Goal: Information Seeking & Learning: Check status

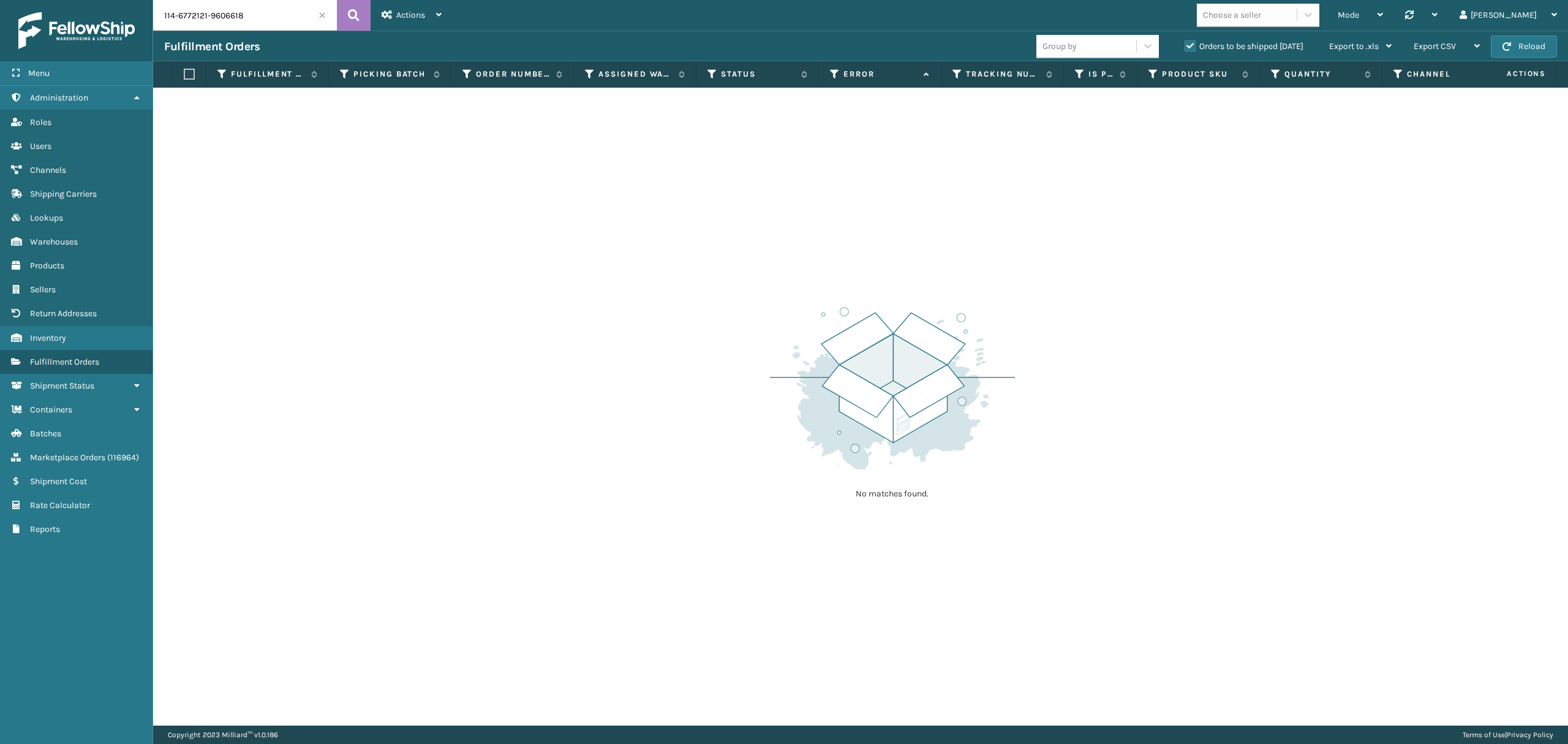
click at [703, 71] on th "Status" at bounding box center [757, 75] width 122 height 26
click at [710, 70] on icon at bounding box center [712, 74] width 10 height 11
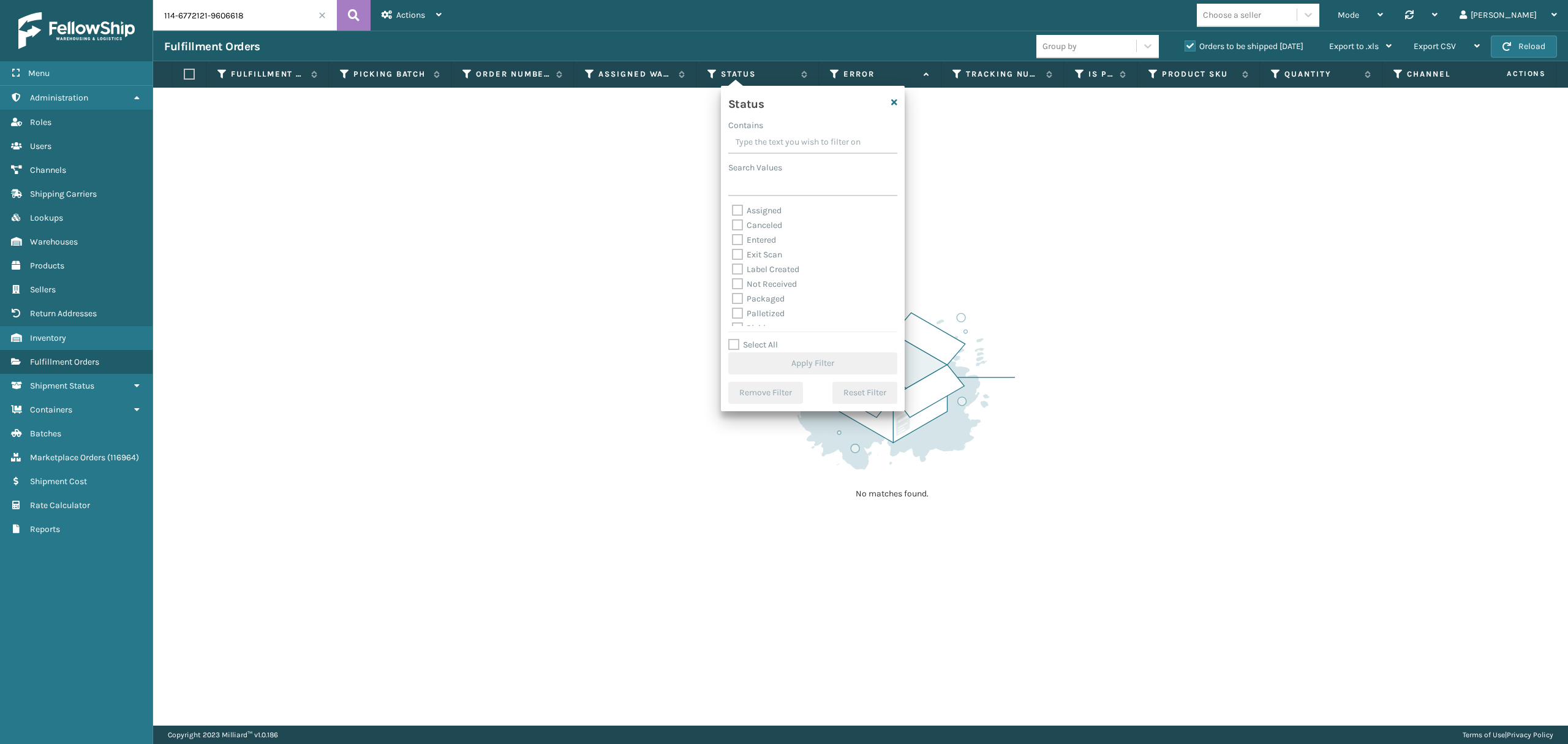
click at [770, 312] on label "Palletized" at bounding box center [759, 313] width 53 height 10
click at [732, 312] on input "Palletized" at bounding box center [732, 311] width 1 height 8
checkbox input "true"
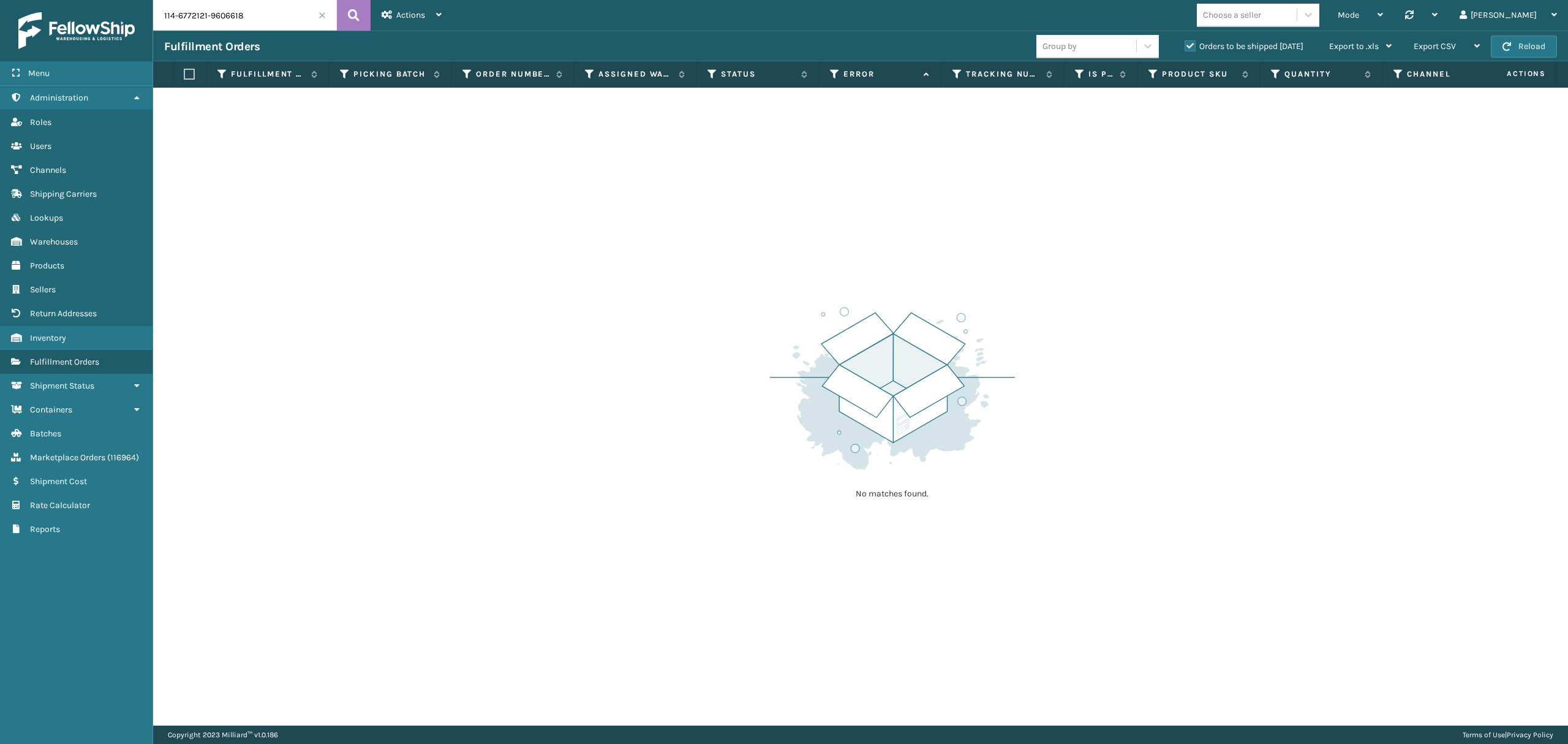
click at [1191, 44] on label "Orders to be shipped [DATE]" at bounding box center [1244, 46] width 119 height 10
click at [1185, 44] on input "Orders to be shipped [DATE]" at bounding box center [1184, 43] width 1 height 8
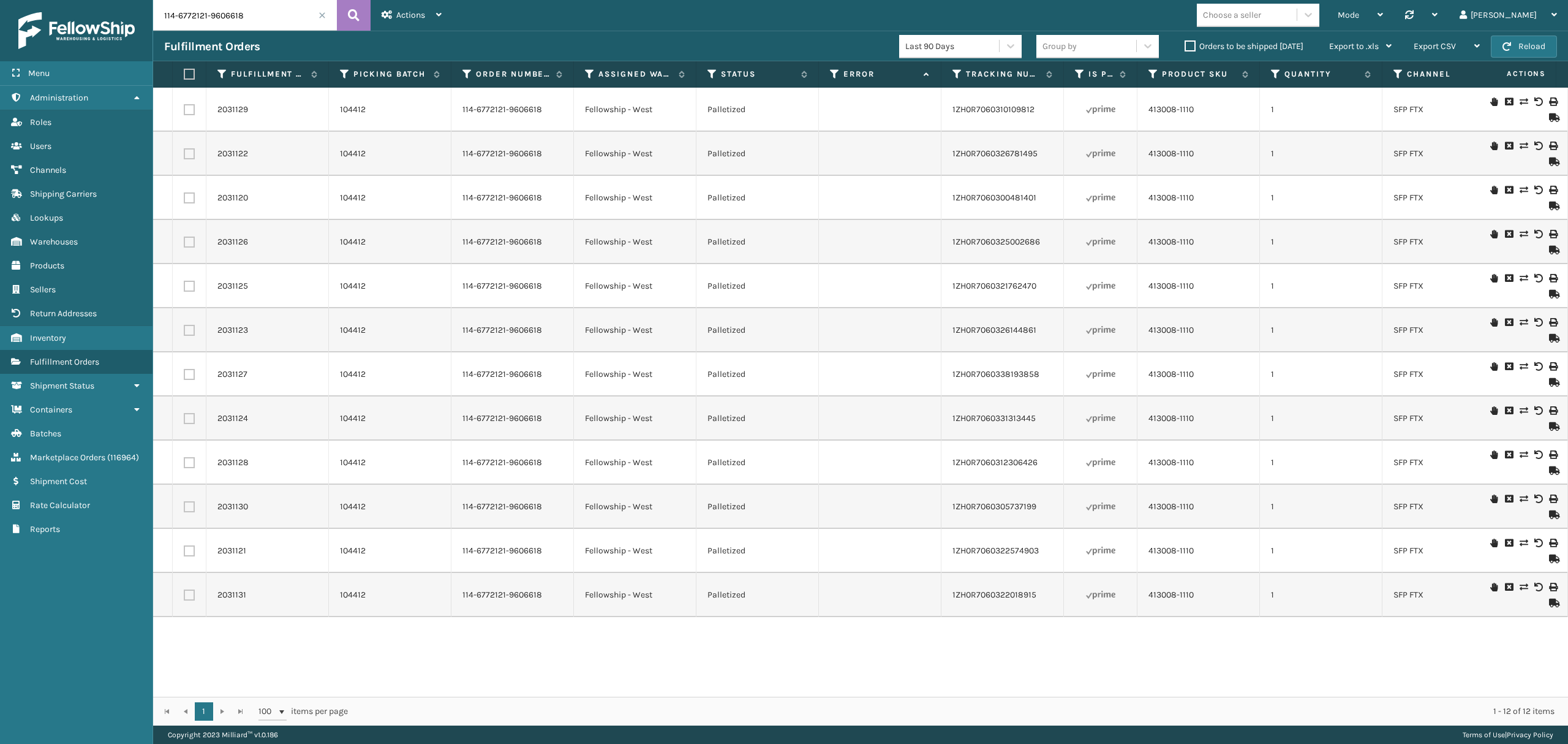
click at [579, 70] on th "Assigned Warehouse" at bounding box center [634, 75] width 122 height 26
click at [588, 69] on icon at bounding box center [590, 74] width 10 height 11
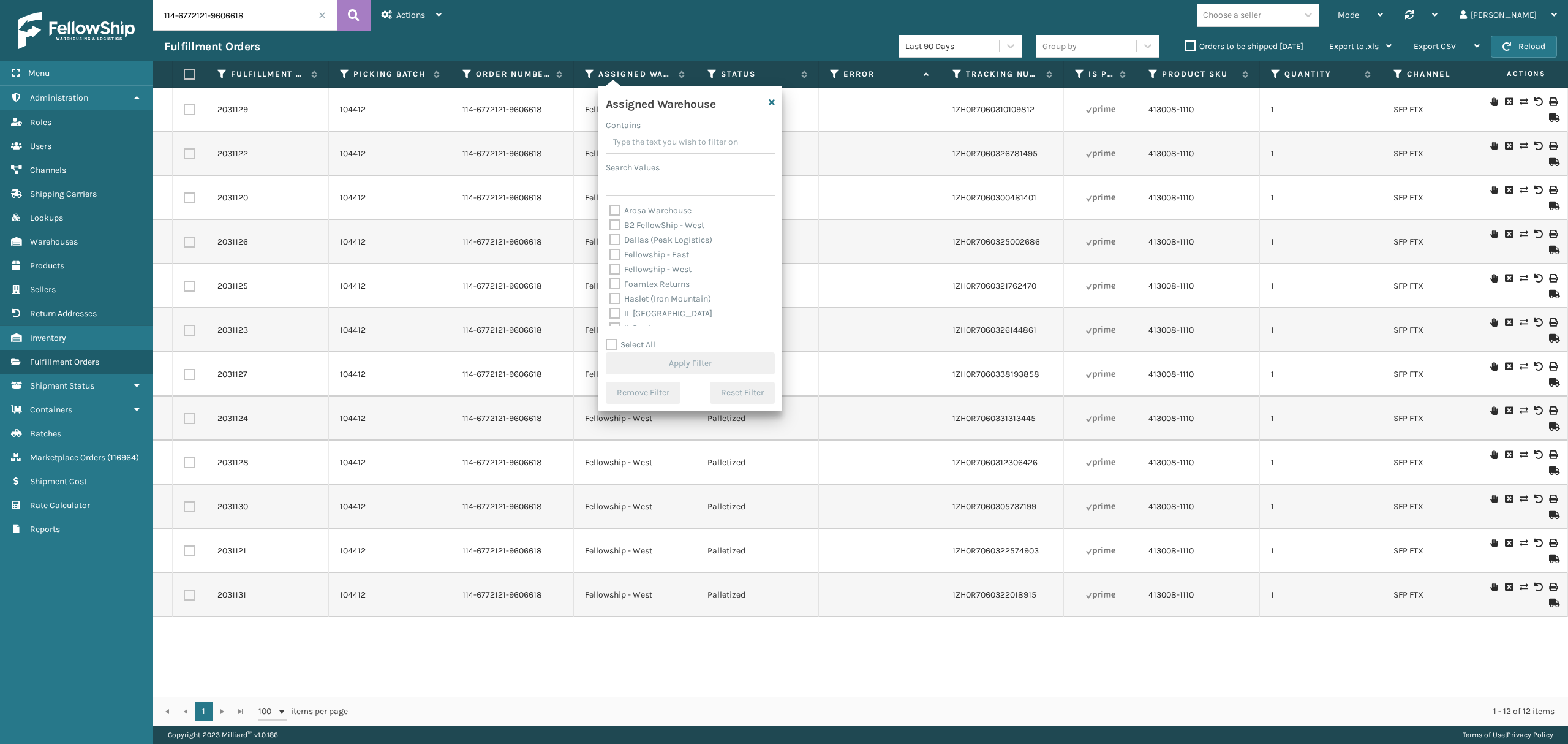
click at [657, 265] on label "Fellowship - West" at bounding box center [650, 268] width 82 height 10
click at [610, 265] on input "Fellowship - West" at bounding box center [609, 266] width 1 height 8
checkbox input "true"
click at [686, 354] on button "Apply Filter" at bounding box center [689, 363] width 169 height 22
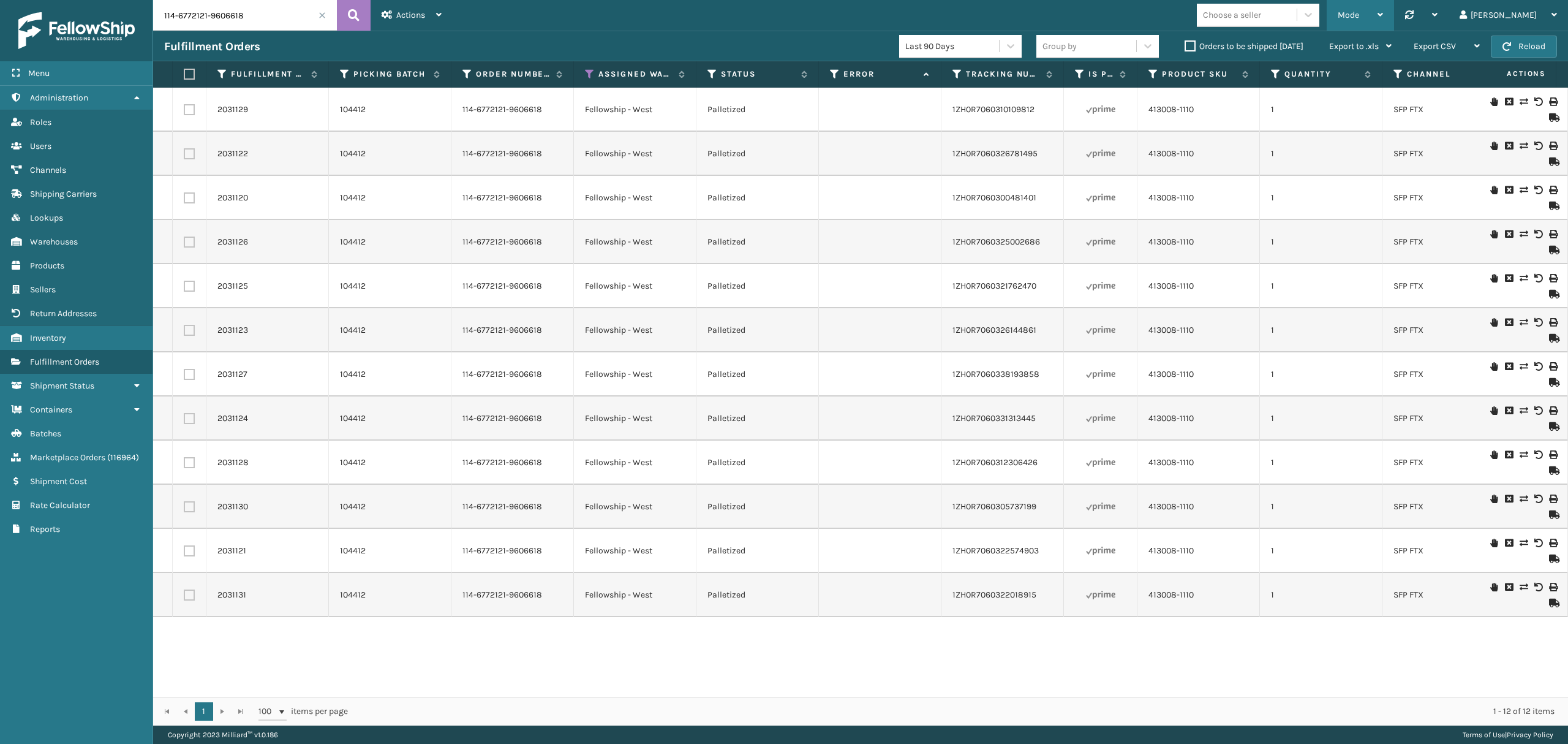
click at [1359, 19] on span "Mode" at bounding box center [1349, 15] width 22 height 10
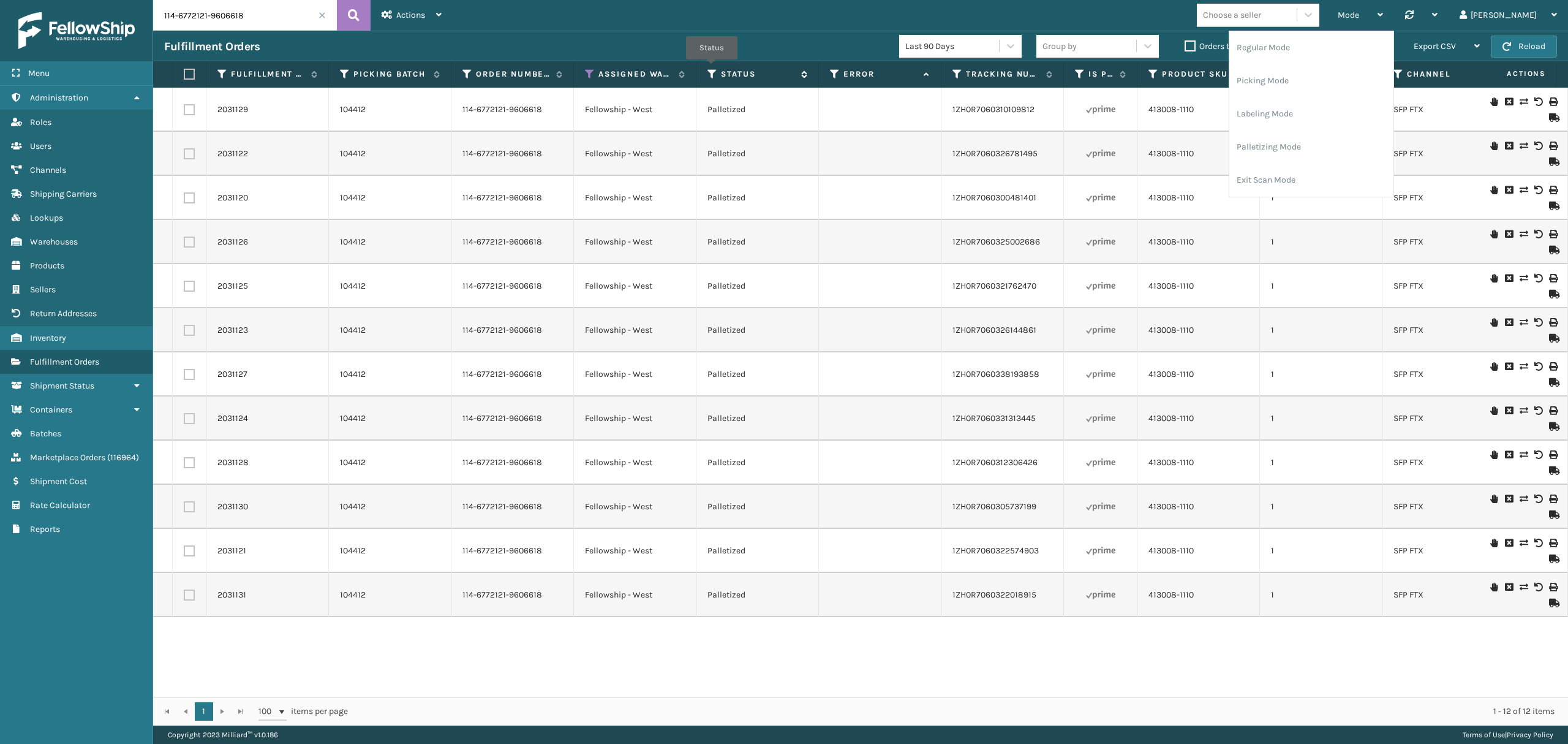
click at [712, 68] on icon at bounding box center [712, 74] width 10 height 11
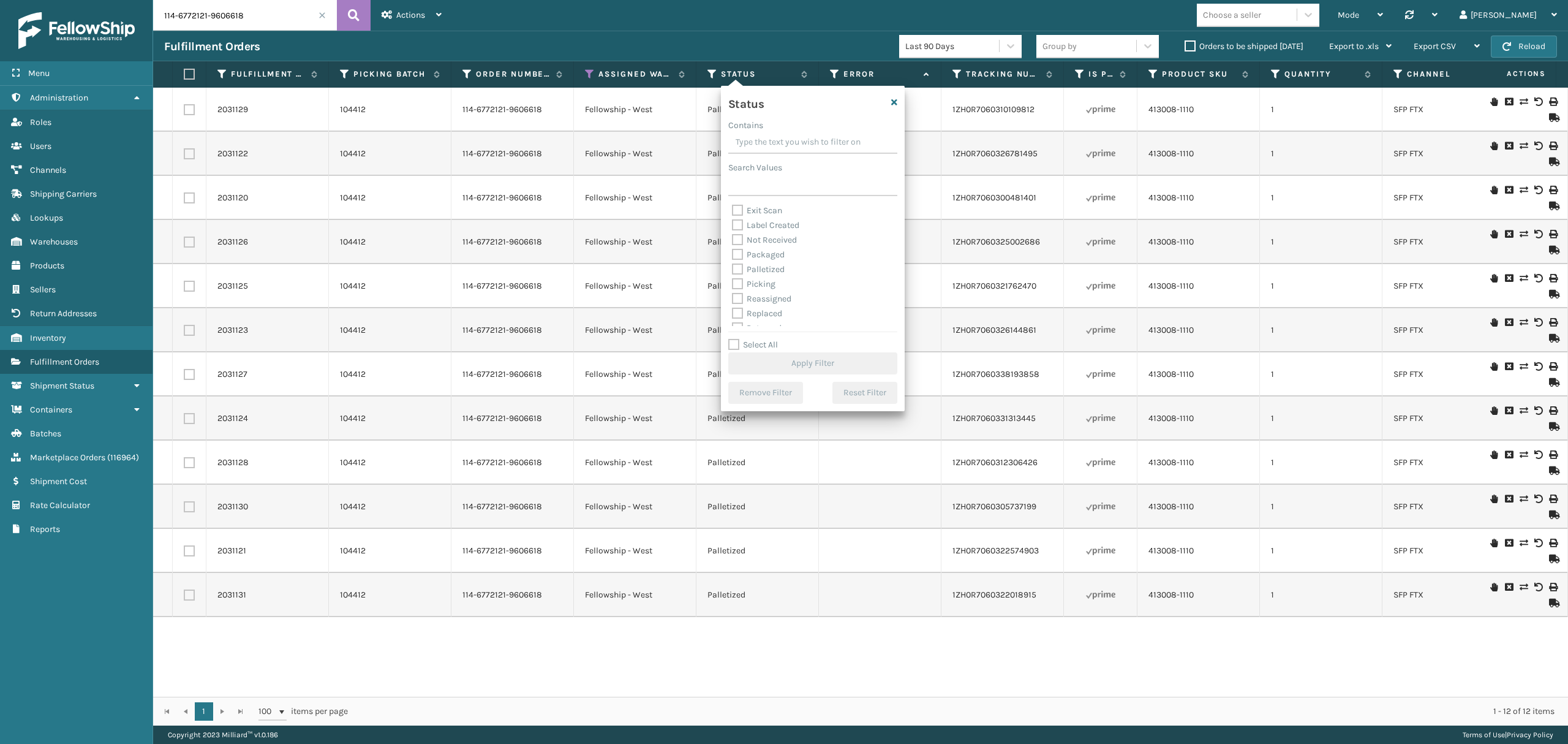
scroll to position [68, 0]
click at [757, 254] on label "Picking" at bounding box center [754, 259] width 44 height 10
click at [732, 254] on input "Picking" at bounding box center [732, 256] width 1 height 8
checkbox input "true"
click at [792, 366] on button "Apply Filter" at bounding box center [812, 363] width 169 height 22
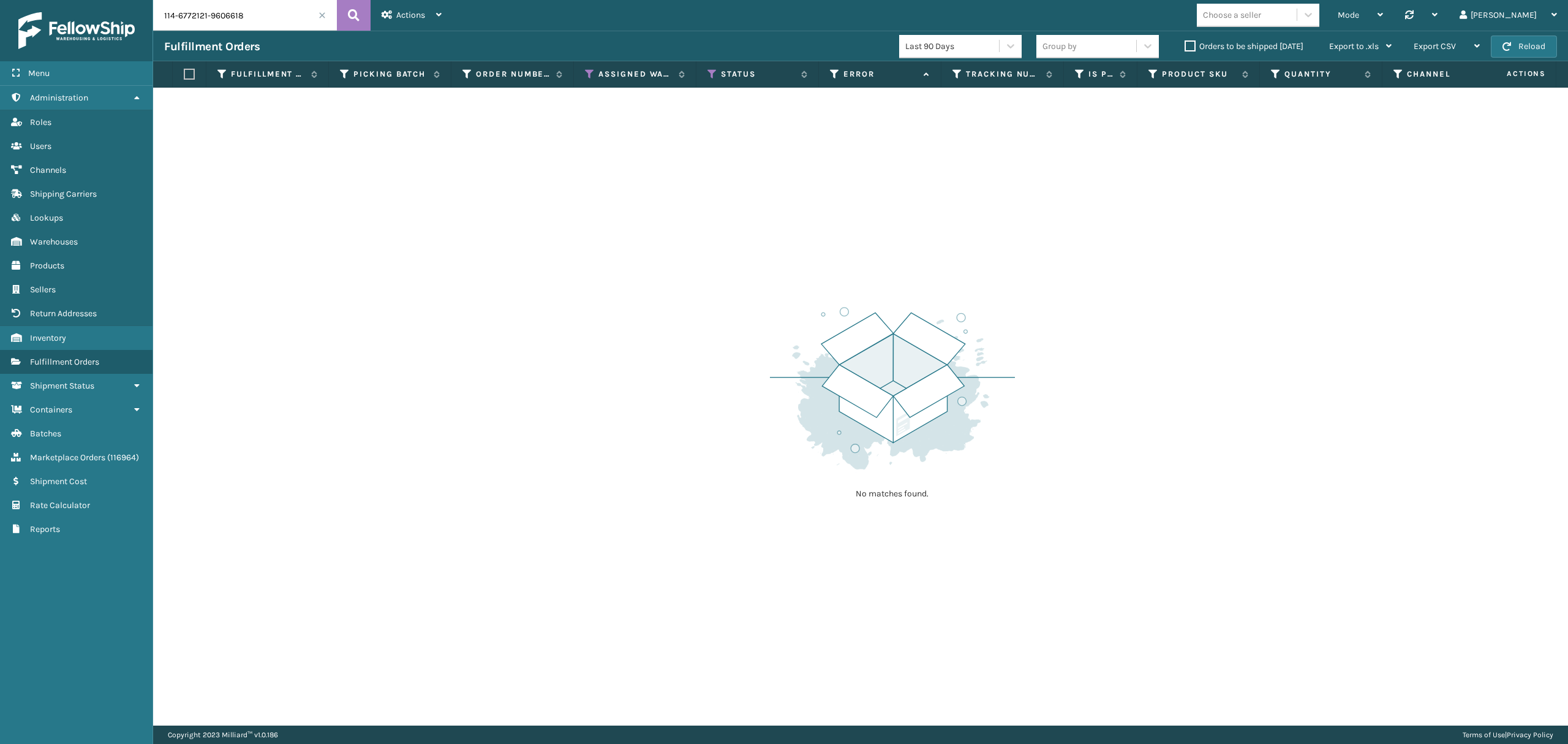
click at [709, 67] on th "Status" at bounding box center [757, 75] width 122 height 26
click at [714, 71] on icon at bounding box center [712, 74] width 10 height 11
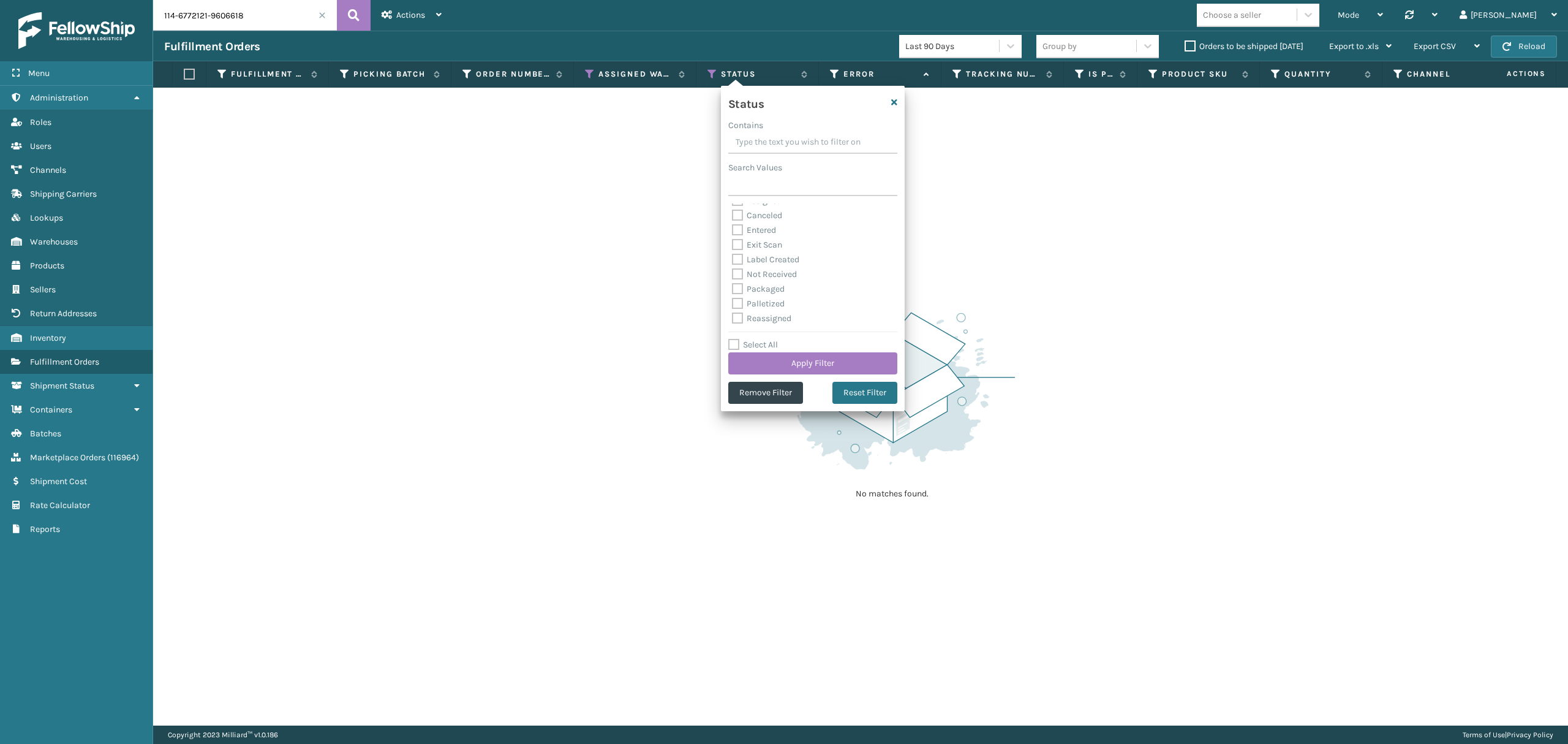
scroll to position [0, 0]
click at [795, 359] on button "Apply Filter" at bounding box center [812, 363] width 169 height 22
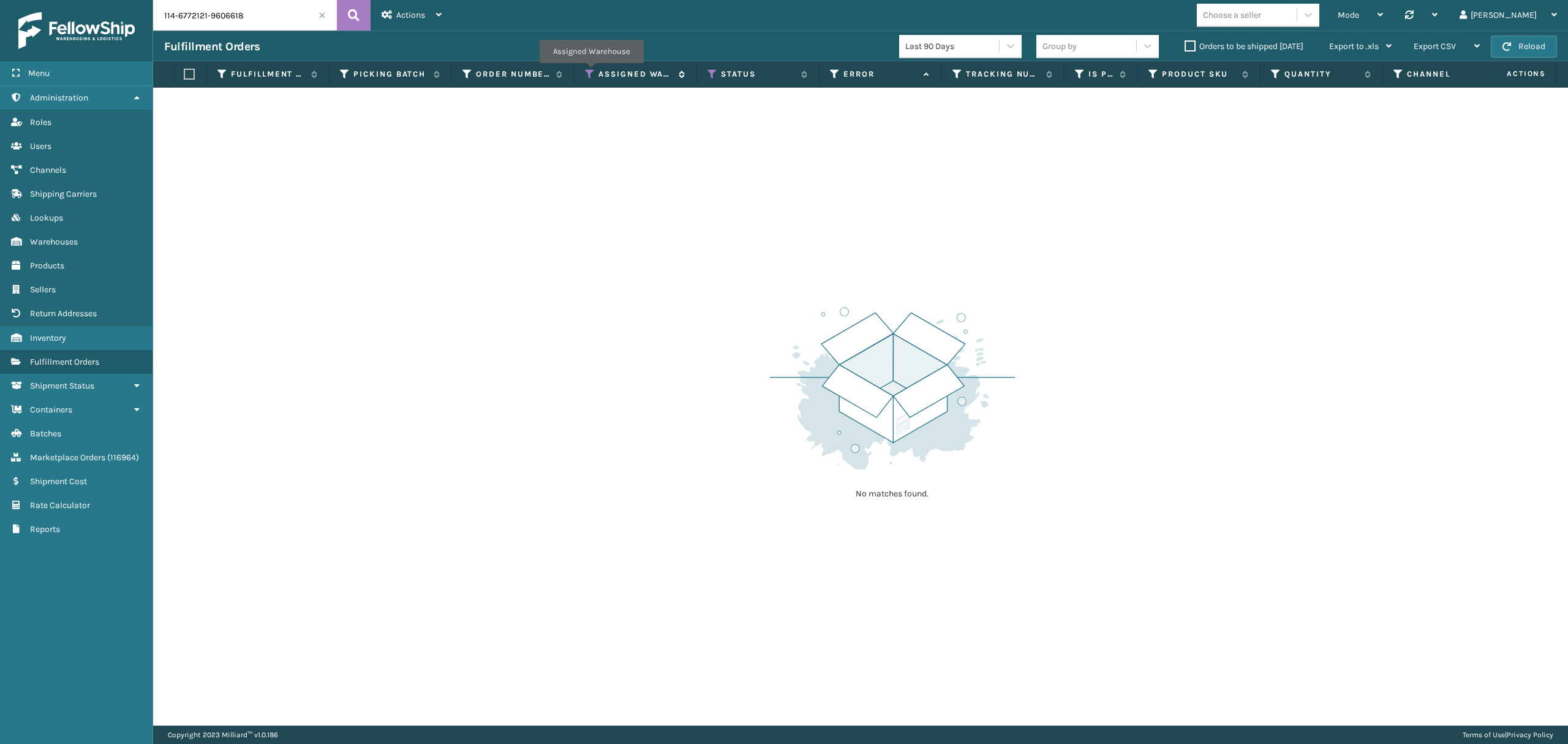
click at [591, 72] on icon at bounding box center [590, 74] width 10 height 11
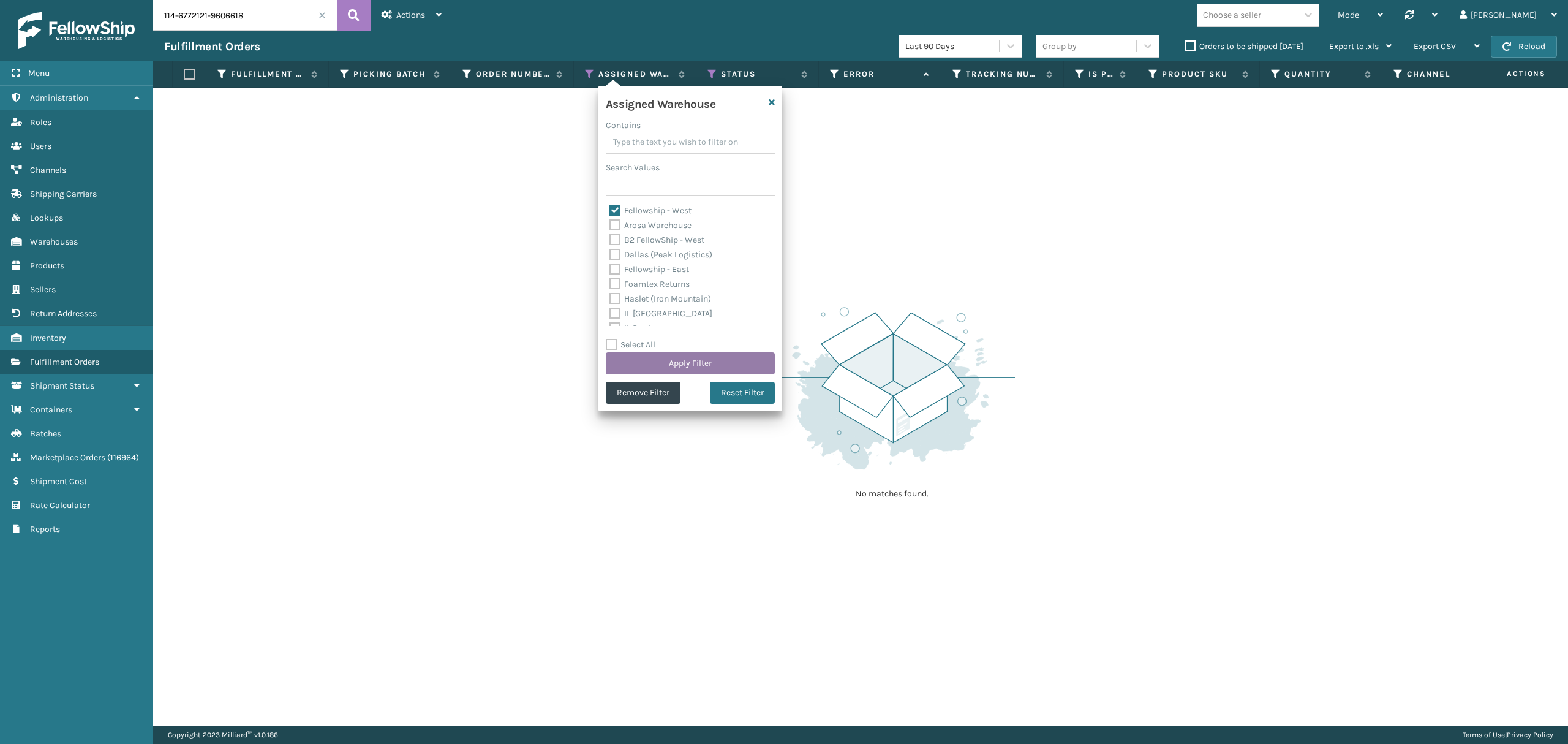
click at [703, 358] on button "Apply Filter" at bounding box center [689, 363] width 169 height 22
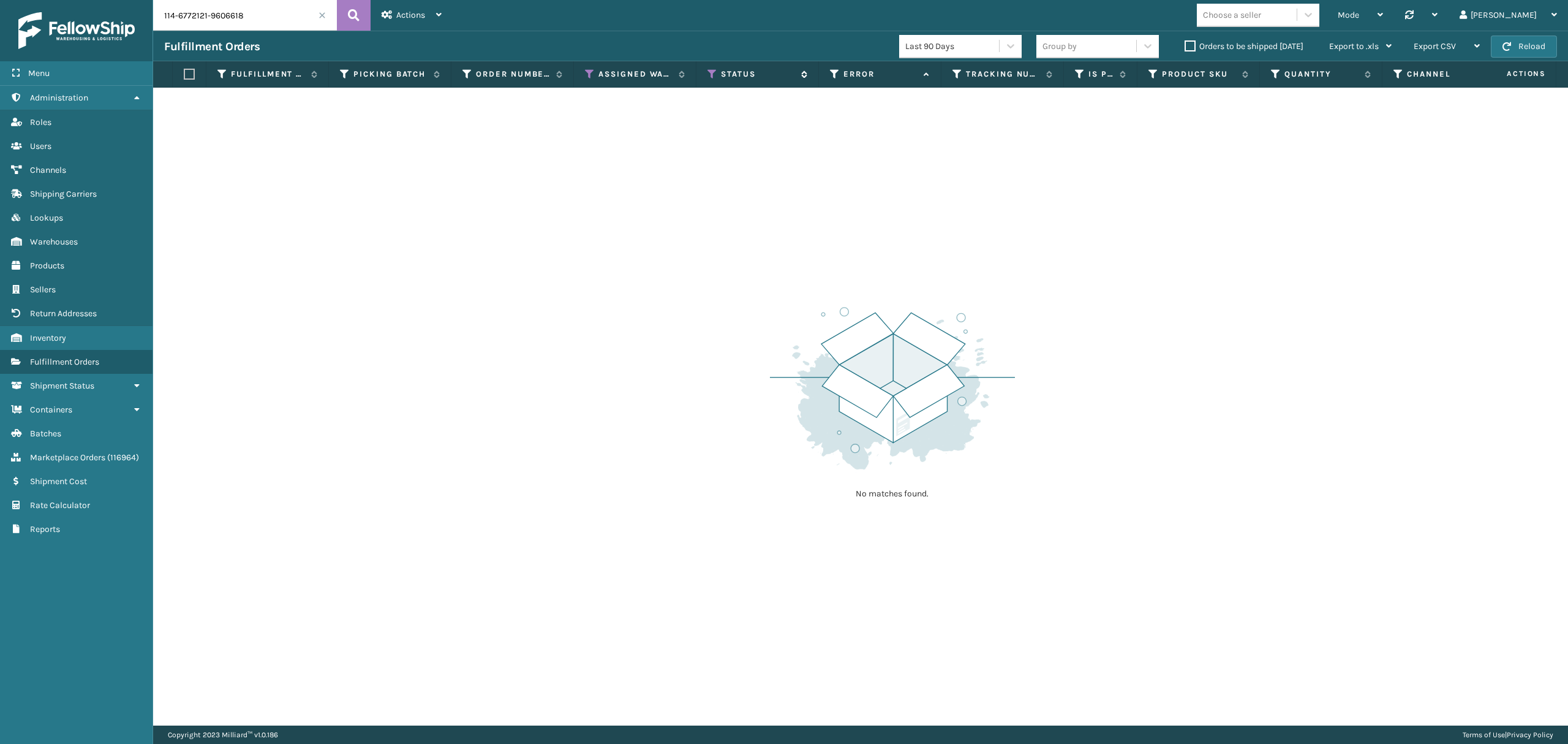
click at [709, 72] on icon at bounding box center [712, 74] width 10 height 11
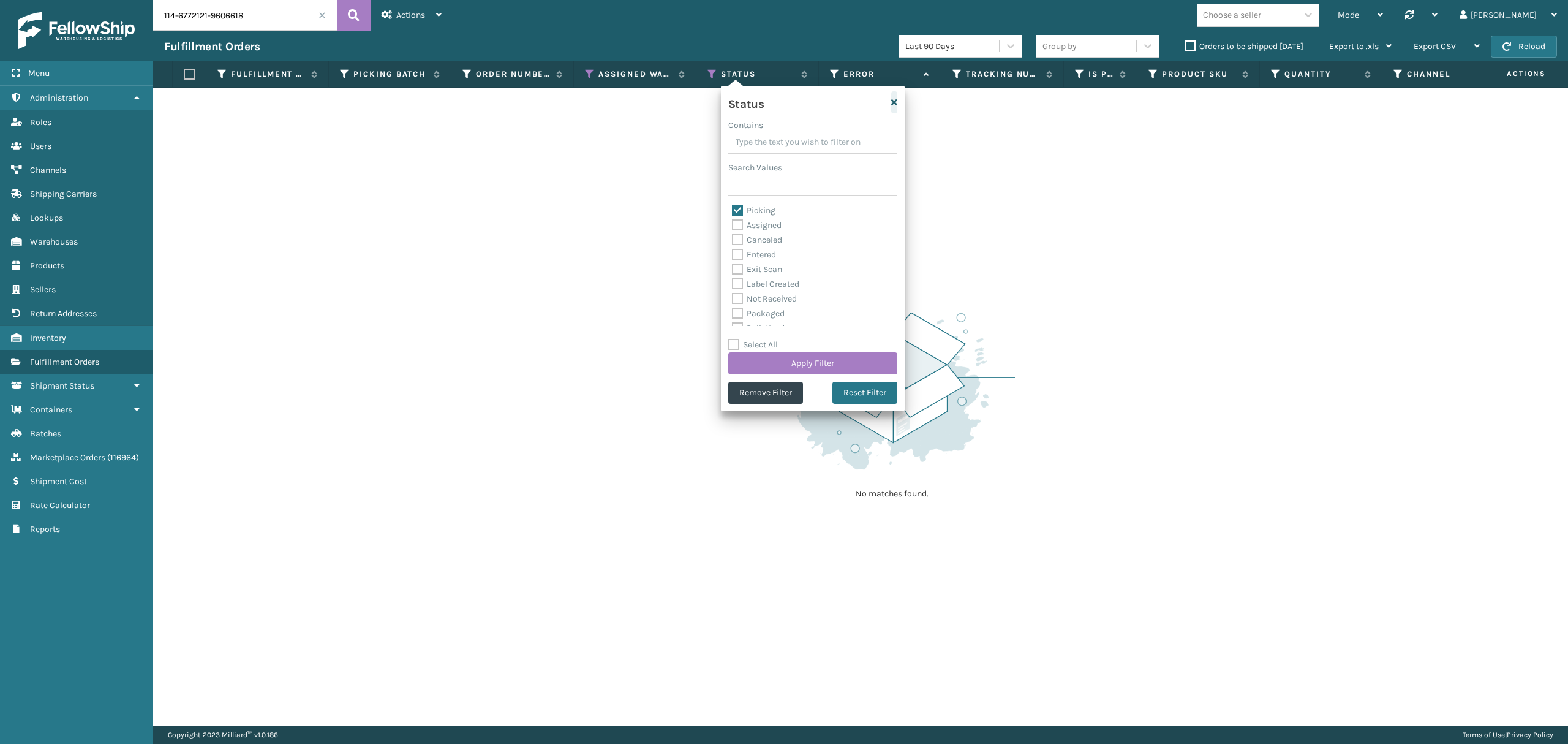
click at [895, 111] on button "button" at bounding box center [894, 102] width 6 height 22
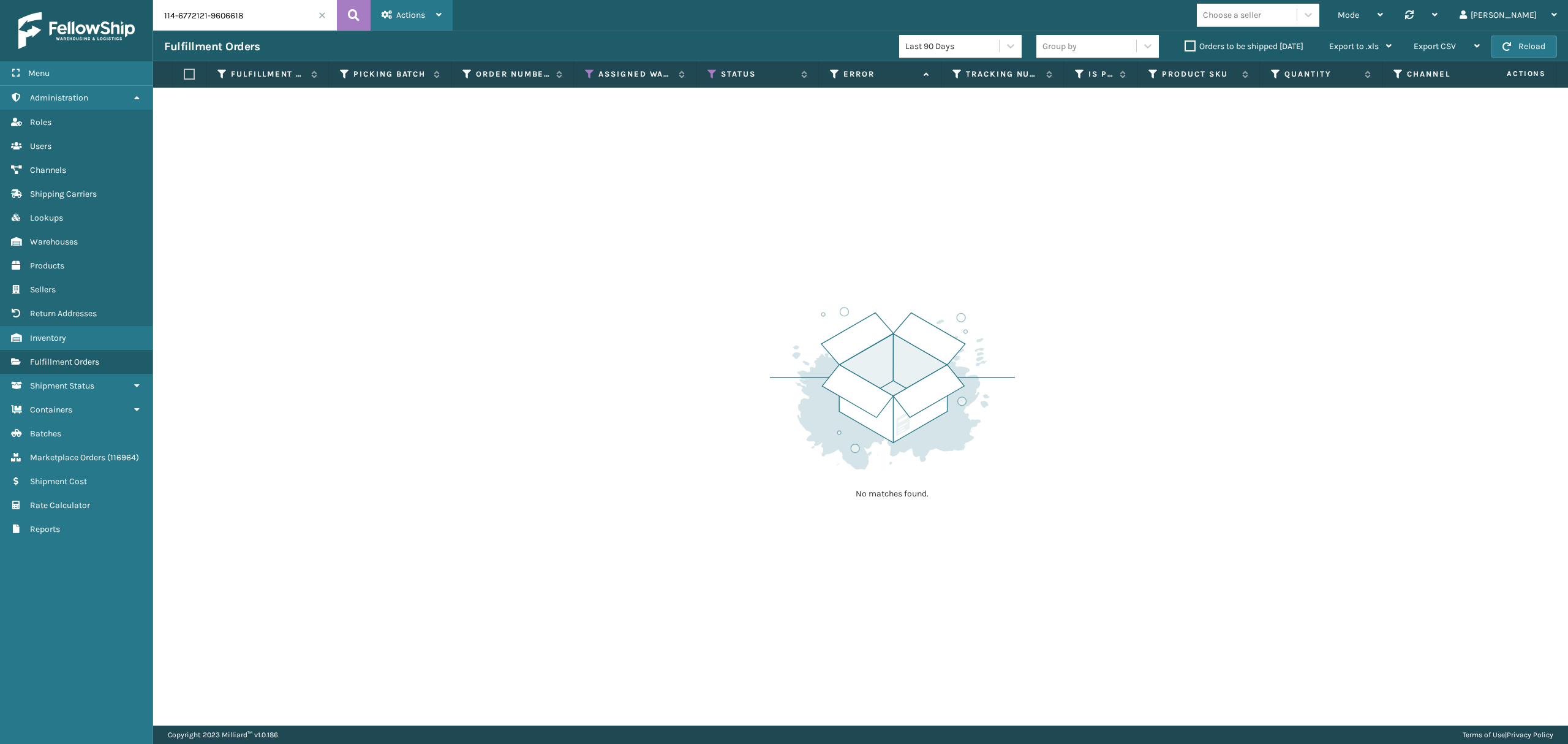
click at [435, 15] on div "Actions" at bounding box center [411, 15] width 60 height 30
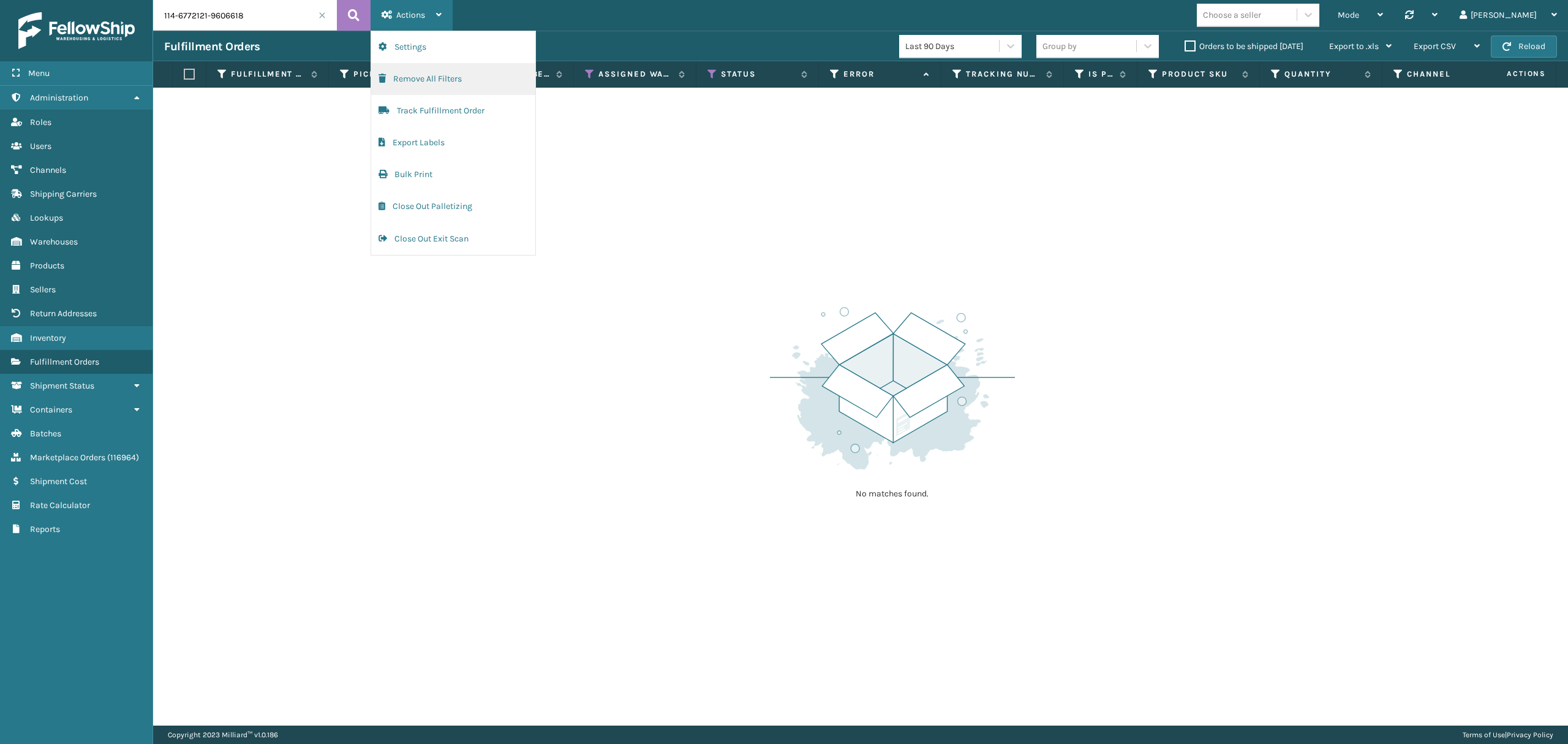
click at [446, 79] on button "Remove All Filters" at bounding box center [453, 79] width 164 height 32
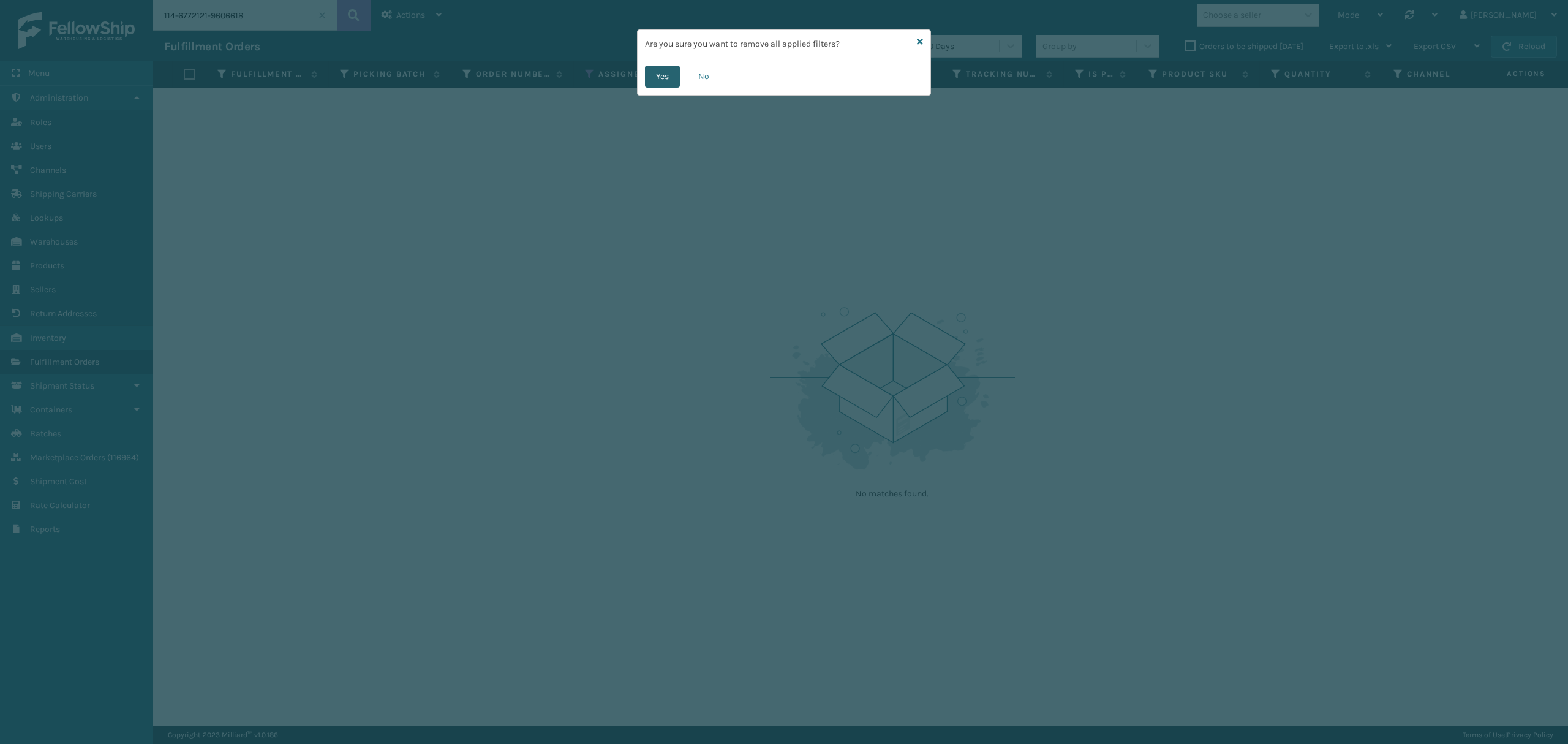
click at [660, 66] on button "Yes" at bounding box center [662, 76] width 35 height 22
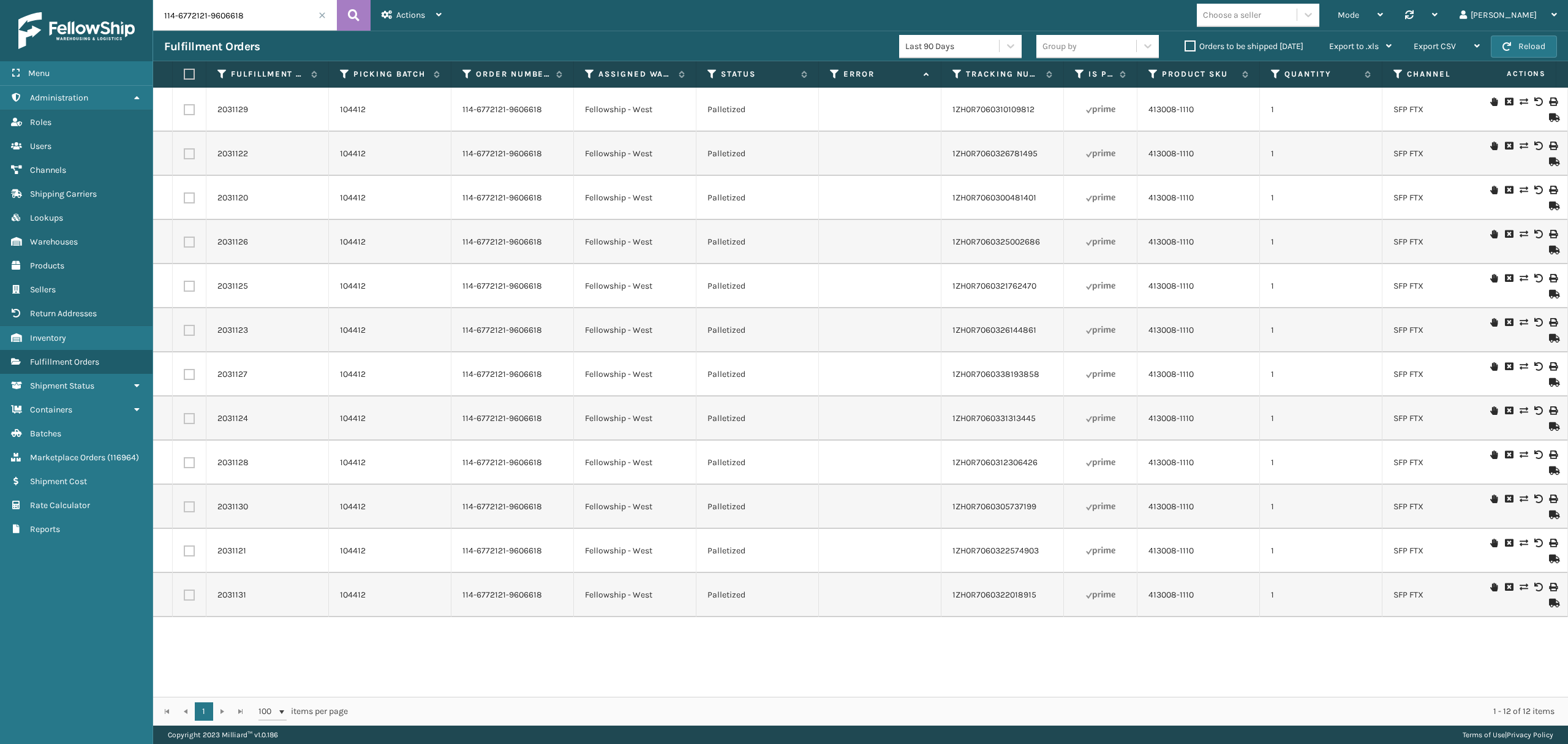
click at [322, 12] on span at bounding box center [321, 15] width 7 height 7
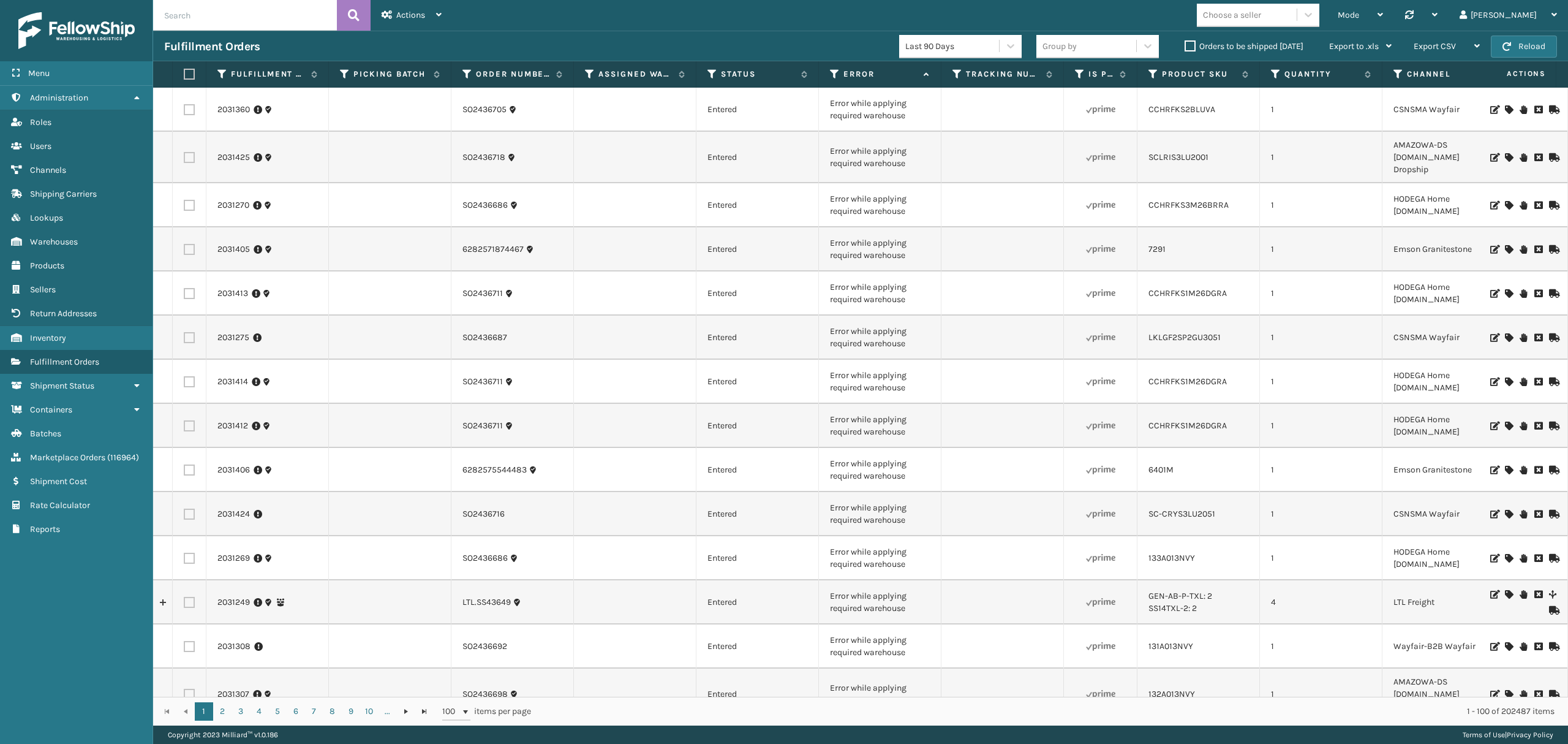
click at [584, 72] on th "Assigned Warehouse" at bounding box center [634, 75] width 122 height 26
click at [586, 71] on icon at bounding box center [590, 74] width 10 height 11
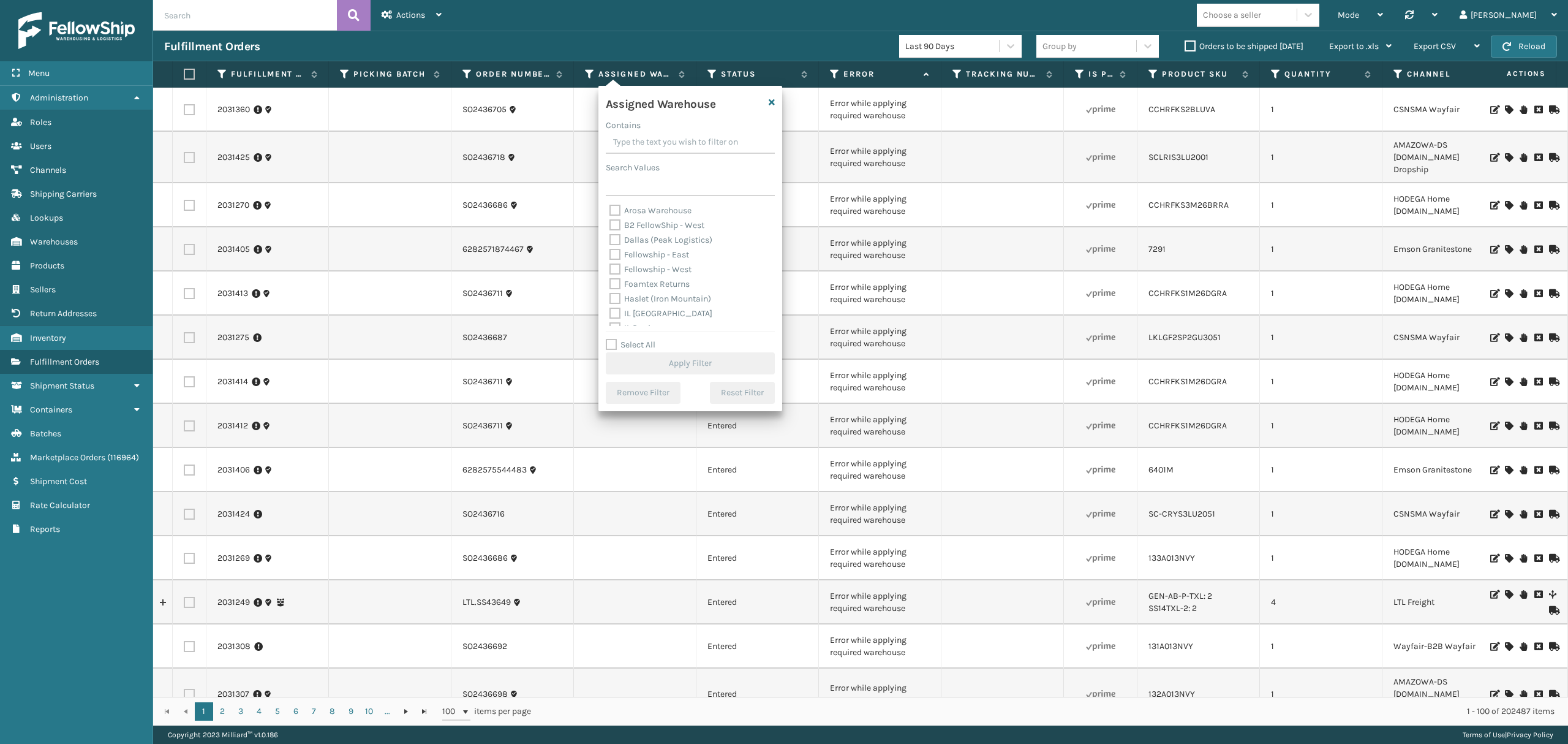
click at [654, 261] on div "Fellowship - East" at bounding box center [690, 254] width 162 height 15
click at [644, 271] on label "Fellowship - West" at bounding box center [650, 268] width 82 height 10
click at [610, 270] on input "Fellowship - West" at bounding box center [609, 266] width 1 height 8
checkbox input "true"
click at [667, 369] on button "Apply Filter" at bounding box center [689, 363] width 169 height 22
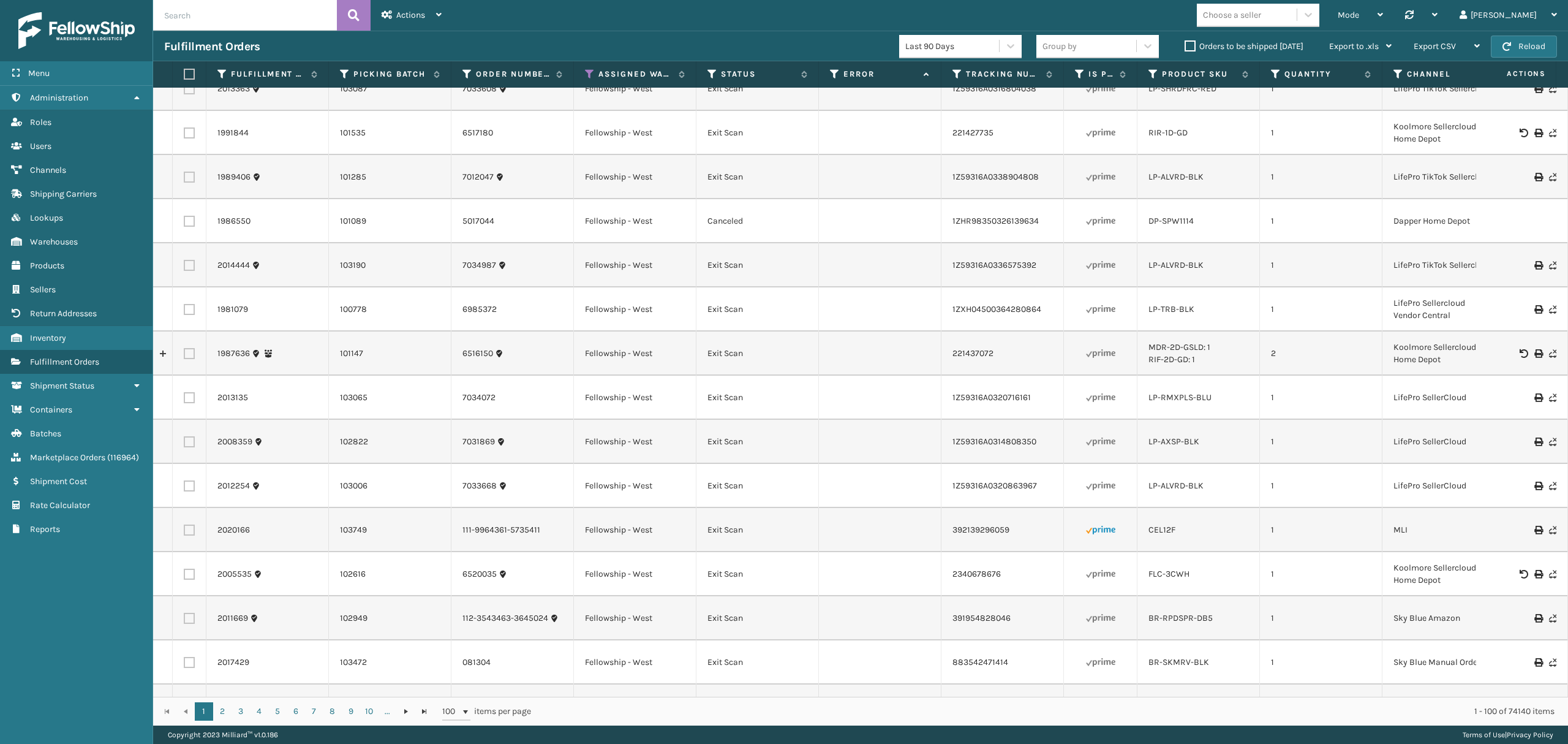
scroll to position [1388, 0]
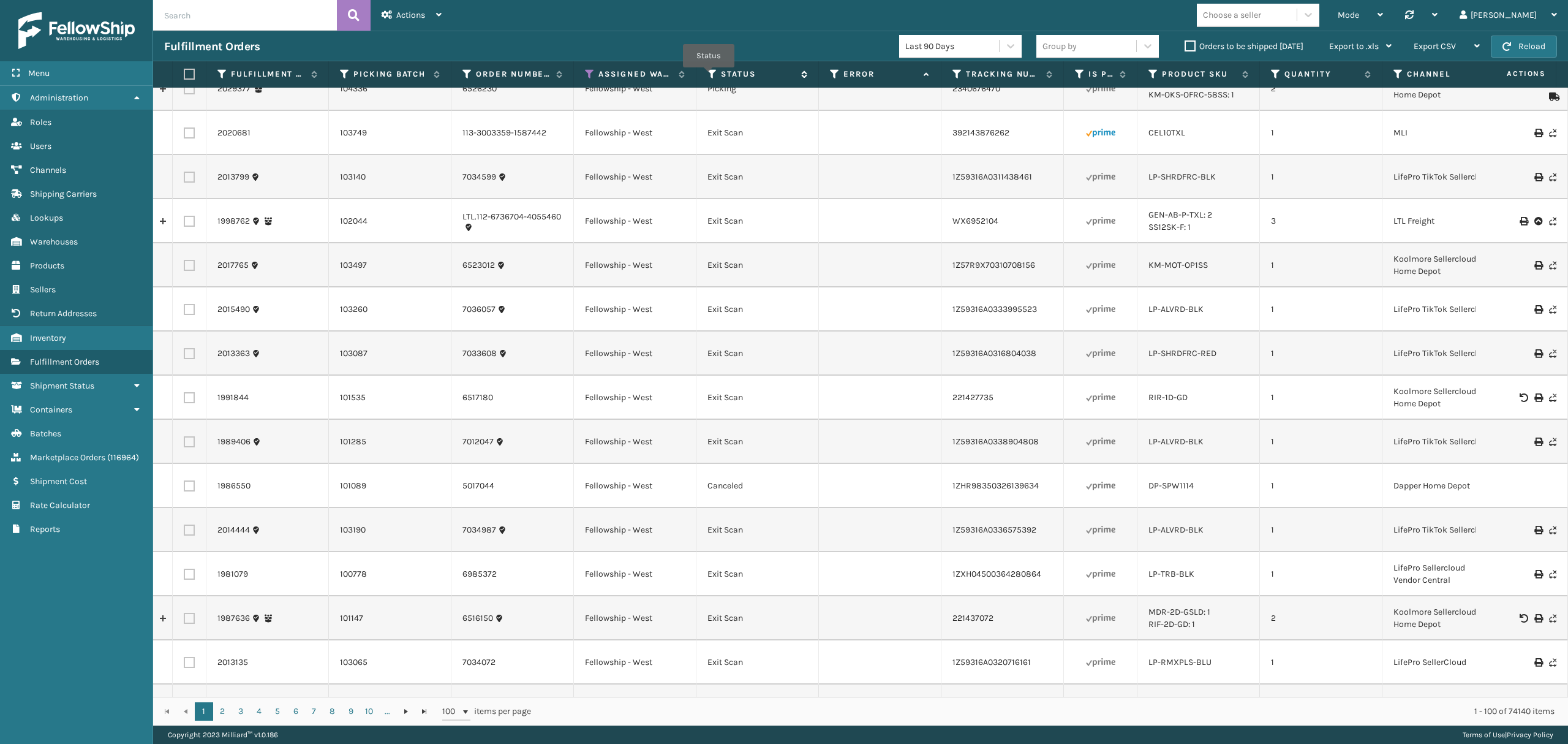
click at [709, 76] on icon at bounding box center [712, 74] width 10 height 11
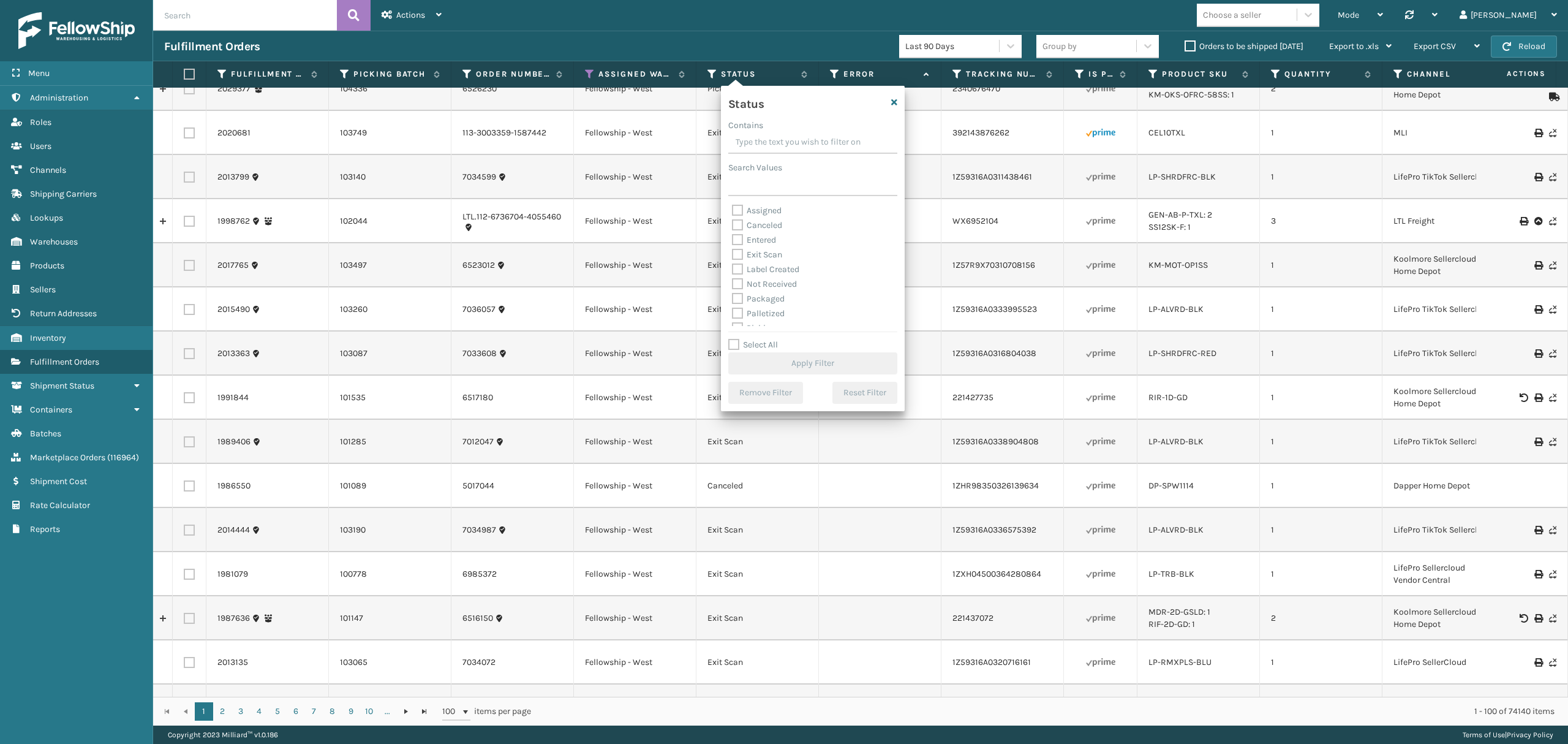
click at [780, 297] on label "Packaged" at bounding box center [759, 298] width 53 height 10
click at [732, 297] on input "Packaged" at bounding box center [732, 296] width 1 height 8
checkbox input "true"
click at [768, 258] on label "Picking" at bounding box center [754, 259] width 44 height 10
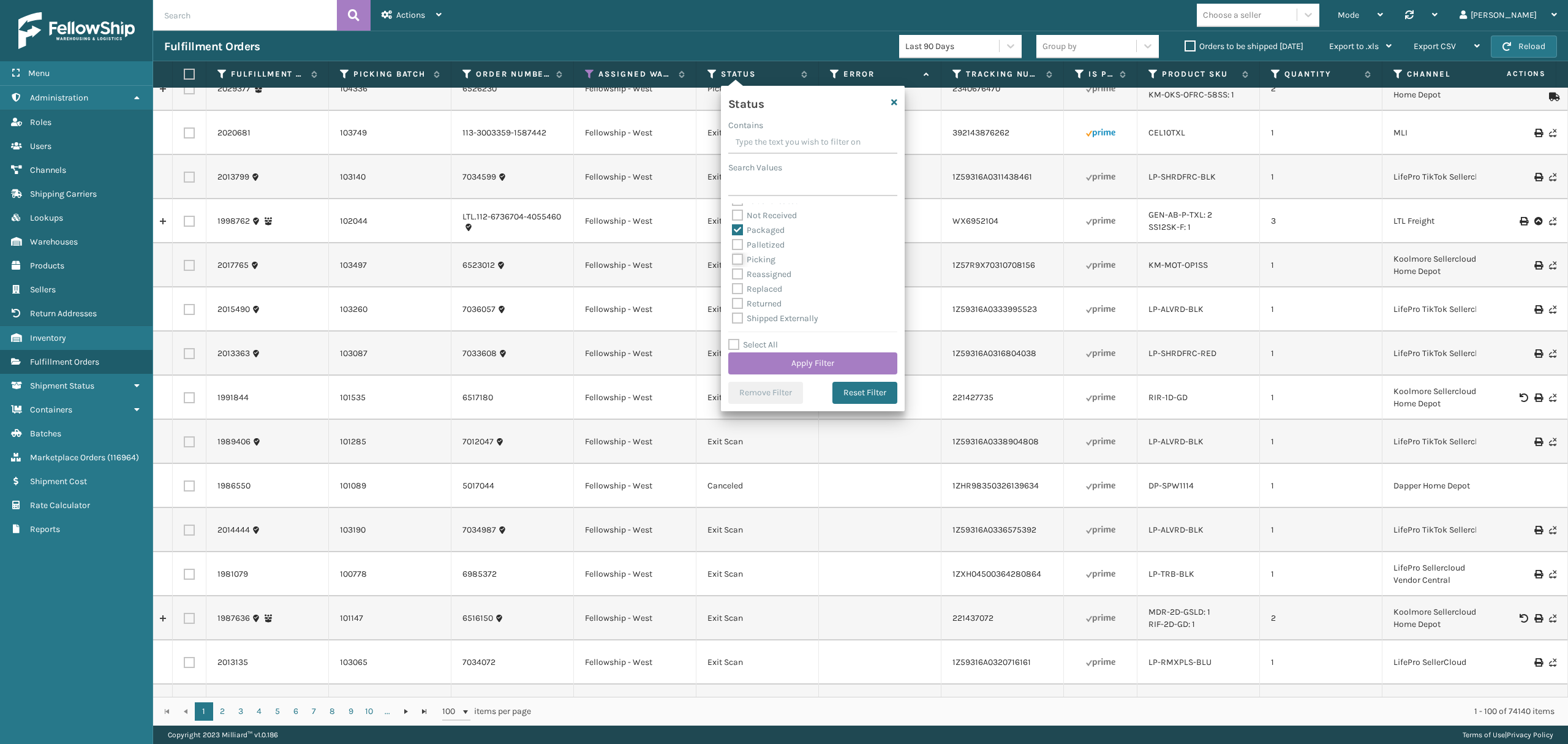
click at [732, 258] on input "Picking" at bounding box center [732, 256] width 1 height 8
checkbox input "true"
click at [797, 358] on button "Apply Filter" at bounding box center [812, 363] width 169 height 22
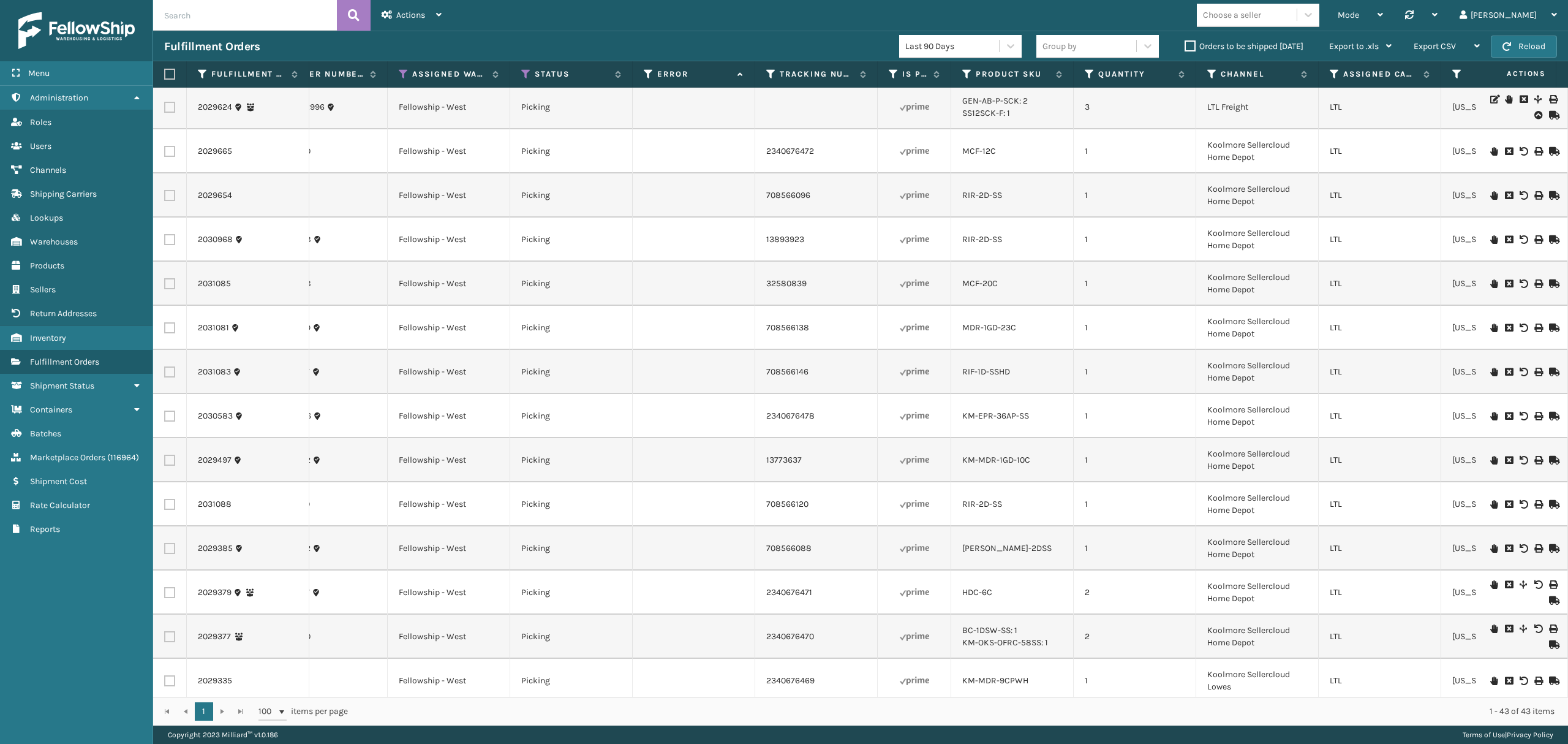
scroll to position [0, 0]
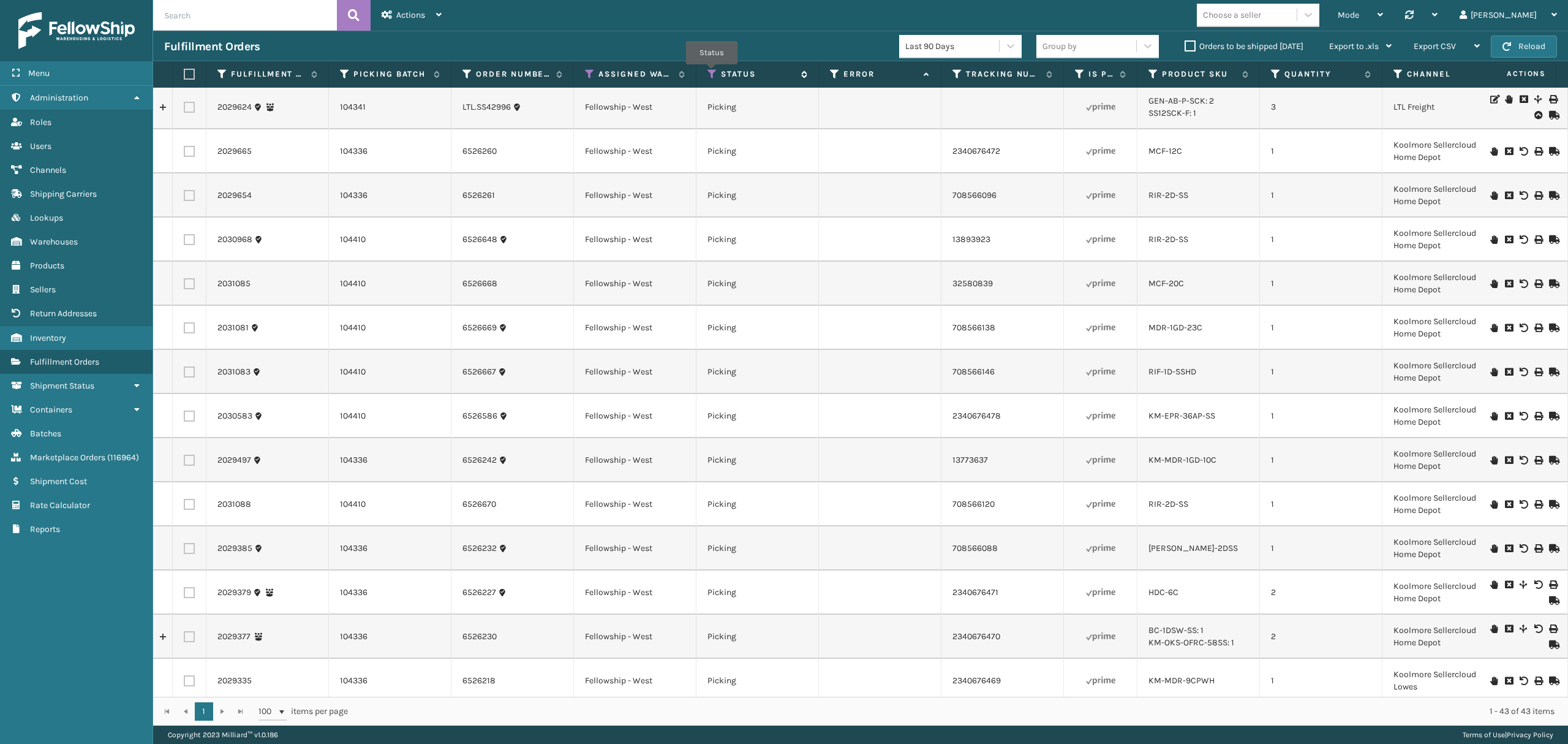
click at [710, 74] on icon at bounding box center [712, 74] width 10 height 11
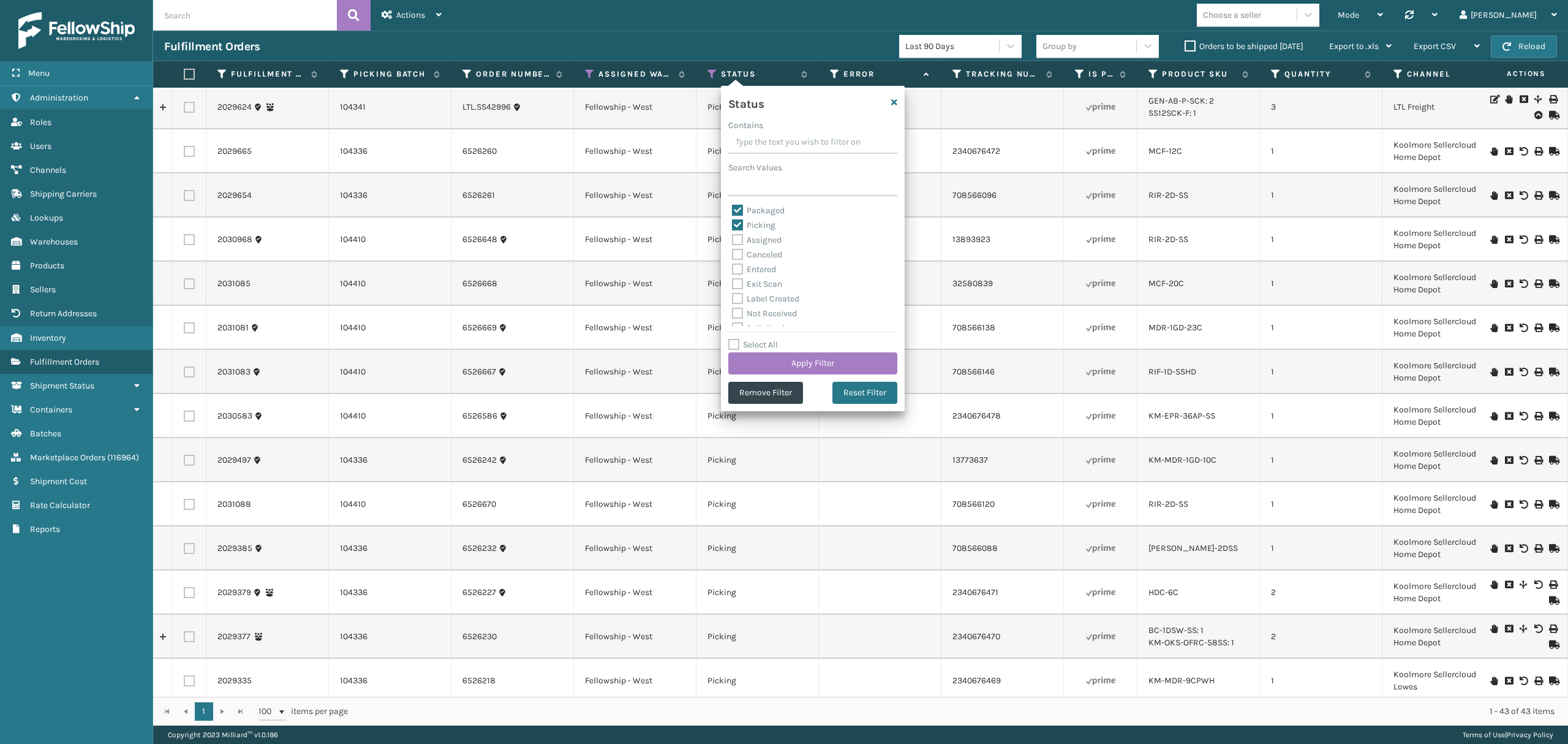
click at [753, 201] on div "Status Contains Search Values Packaged Picking Assigned Canceled Entered Exit S…" at bounding box center [812, 248] width 184 height 325
click at [750, 217] on div "Packaged" at bounding box center [813, 210] width 162 height 15
click at [750, 214] on label "Packaged" at bounding box center [759, 210] width 53 height 10
click at [732, 212] on input "Packaged" at bounding box center [732, 207] width 1 height 8
checkbox input "false"
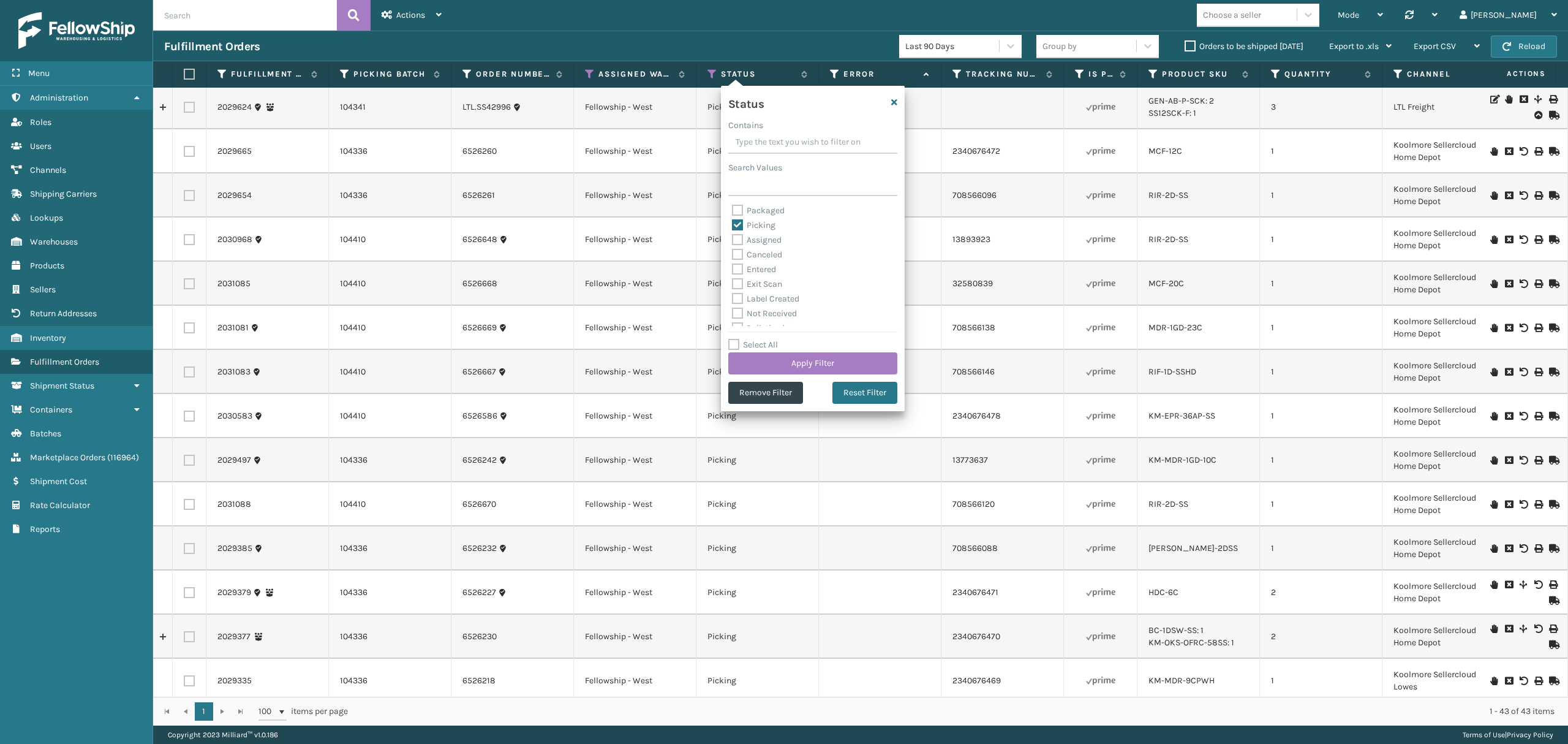
click at [750, 226] on label "Picking" at bounding box center [754, 225] width 44 height 10
click at [732, 226] on input "Picking" at bounding box center [732, 222] width 1 height 8
checkbox input "false"
click at [752, 265] on div "Palletized" at bounding box center [813, 259] width 162 height 15
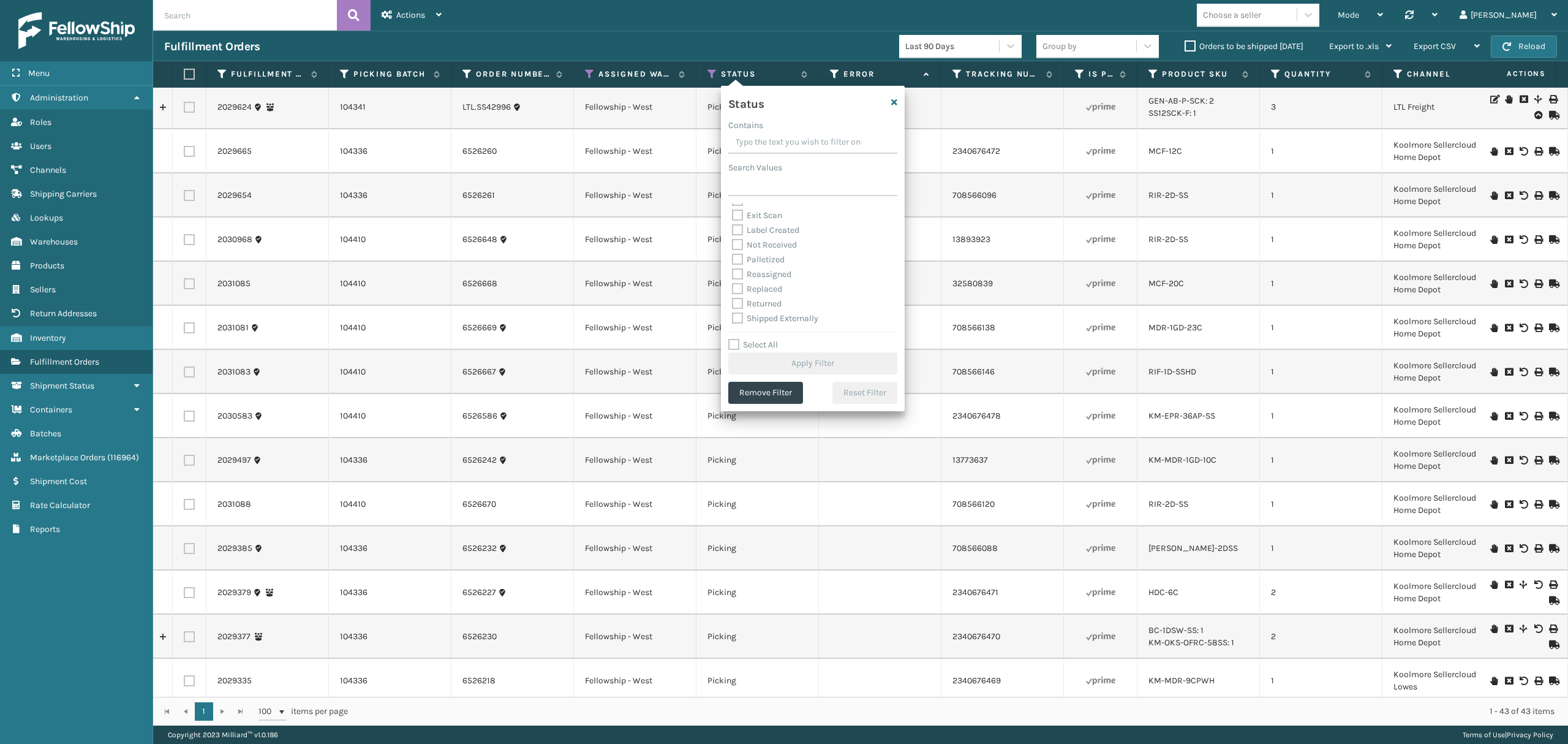
click at [751, 261] on label "Palletized" at bounding box center [759, 259] width 53 height 10
click at [732, 261] on input "Palletized" at bounding box center [732, 256] width 1 height 8
checkbox input "true"
click at [775, 368] on button "Apply Filter" at bounding box center [812, 363] width 169 height 22
